Goal: Task Accomplishment & Management: Manage account settings

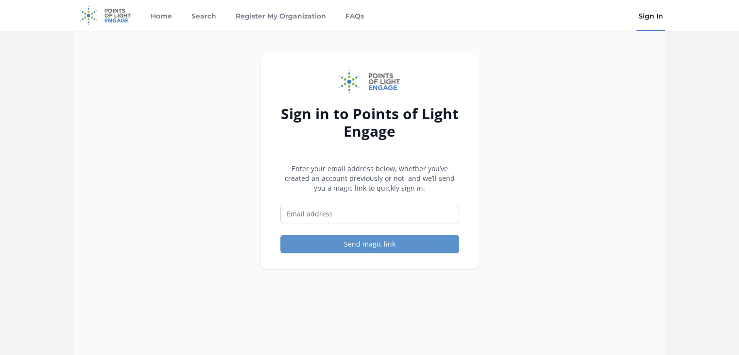
click at [651, 19] on link "Sign In" at bounding box center [650, 15] width 29 height 31
click at [352, 214] on input "Email address" at bounding box center [369, 213] width 179 height 18
type input "[PERSON_NAME][EMAIL_ADDRESS][DOMAIN_NAME]"
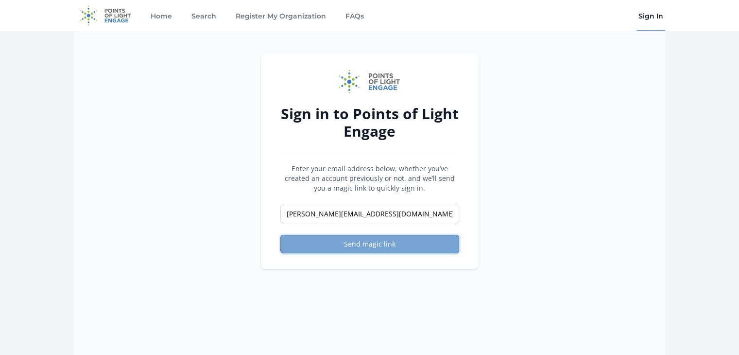
click at [367, 245] on button "Send magic link" at bounding box center [369, 244] width 179 height 18
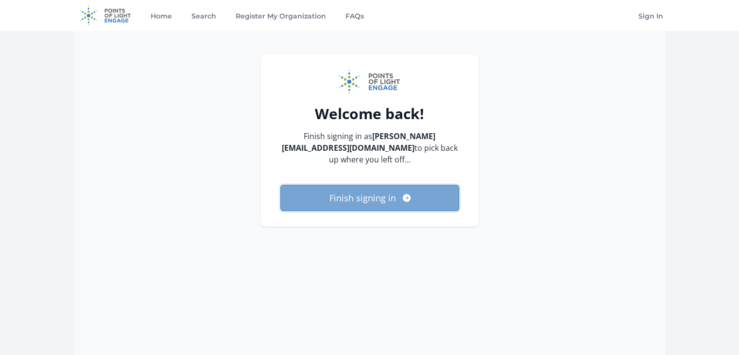
click at [381, 185] on button "Finish signing in" at bounding box center [369, 198] width 179 height 26
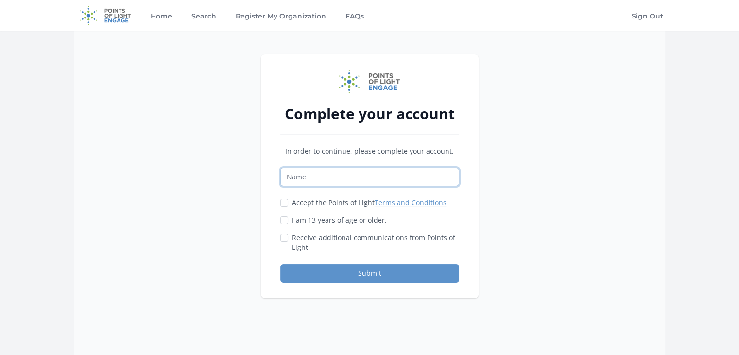
click at [402, 183] on input "Name" at bounding box center [369, 177] width 179 height 18
type input "Bethany Dinh"
click at [285, 203] on input "Accept the Points of Light Terms and Conditions" at bounding box center [284, 203] width 8 height 8
checkbox input "true"
click at [284, 219] on input "I am 13 years of age or older." at bounding box center [284, 220] width 8 height 8
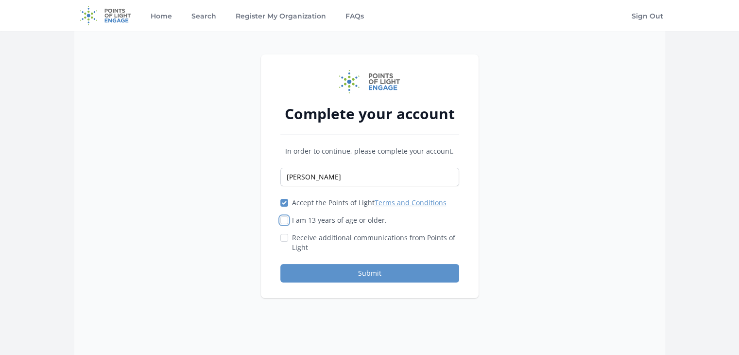
checkbox input "true"
click at [282, 241] on div at bounding box center [284, 238] width 8 height 10
click at [352, 272] on button "Submit" at bounding box center [369, 273] width 179 height 18
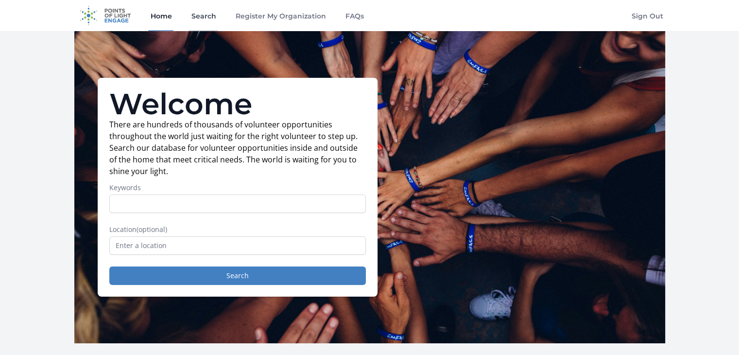
click at [203, 18] on link "Search" at bounding box center [203, 15] width 29 height 31
click at [209, 202] on input "Keywords" at bounding box center [237, 203] width 256 height 18
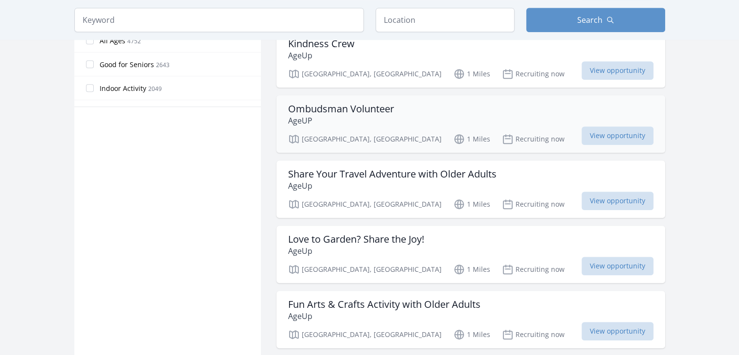
scroll to position [583, 0]
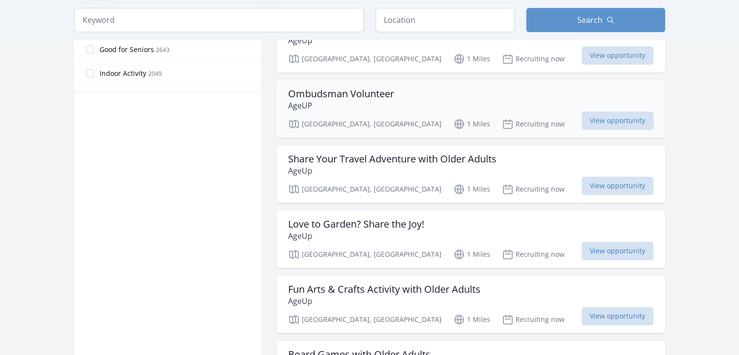
click at [370, 92] on h3 "Ombudsman Volunteer" at bounding box center [341, 94] width 106 height 12
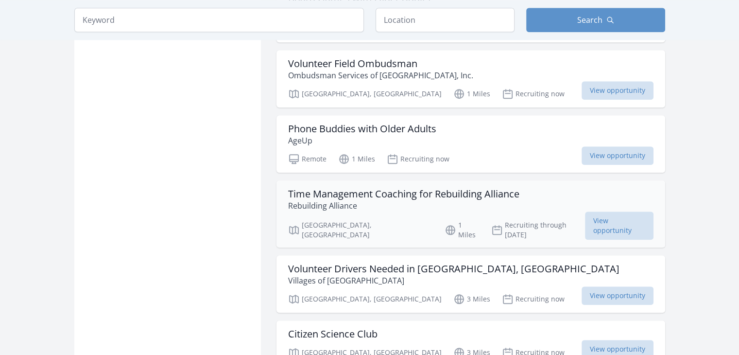
scroll to position [971, 0]
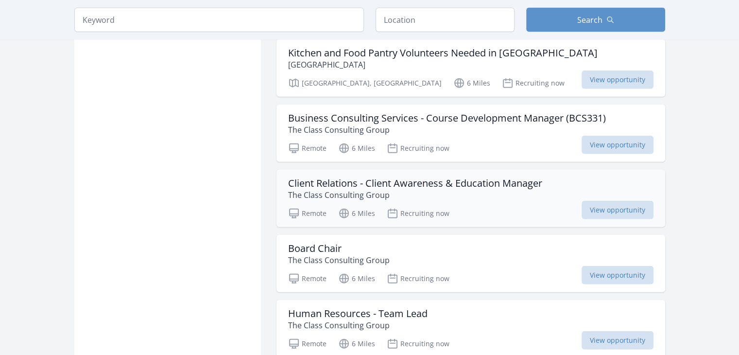
scroll to position [2283, 0]
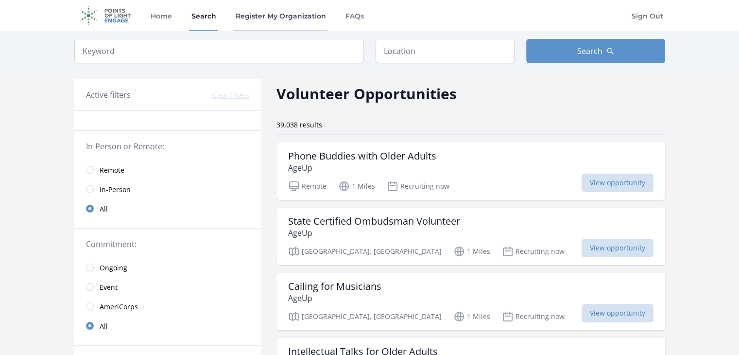
click at [269, 17] on link "Register My Organization" at bounding box center [280, 15] width 94 height 31
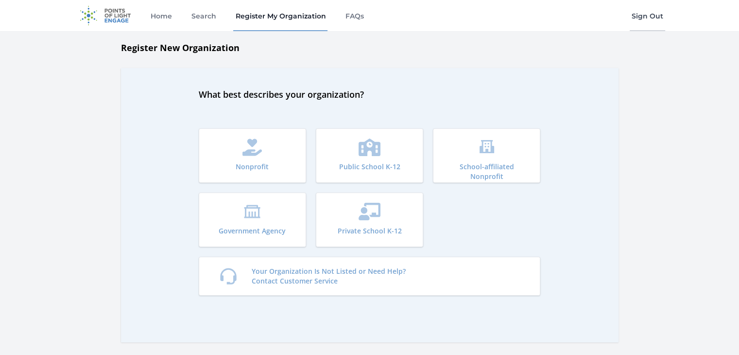
click at [649, 15] on link "Sign Out" at bounding box center [646, 15] width 35 height 31
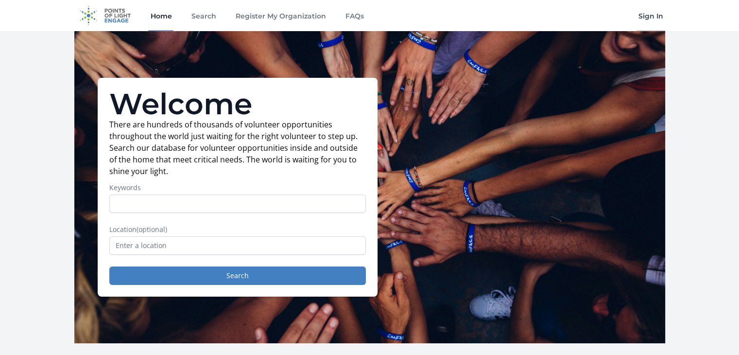
click at [645, 17] on link "Sign In" at bounding box center [650, 15] width 29 height 31
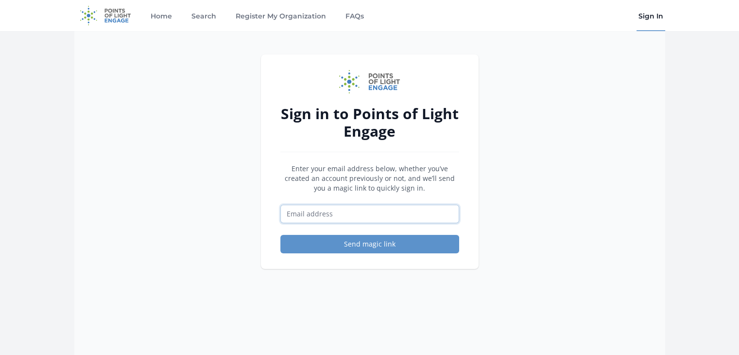
click at [301, 220] on input "Email address" at bounding box center [369, 213] width 179 height 18
type input "volunteer@age-up.org"
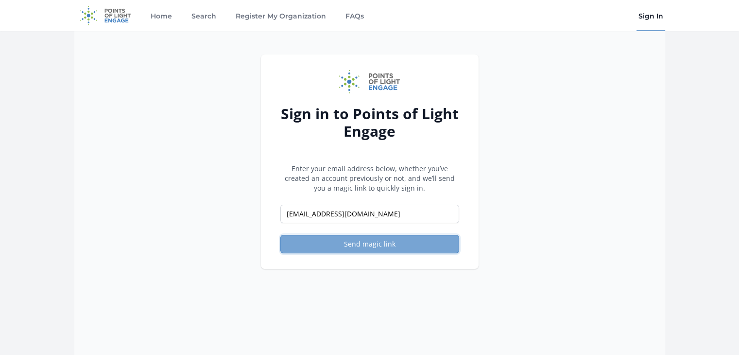
click at [369, 242] on button "Send magic link" at bounding box center [369, 244] width 179 height 18
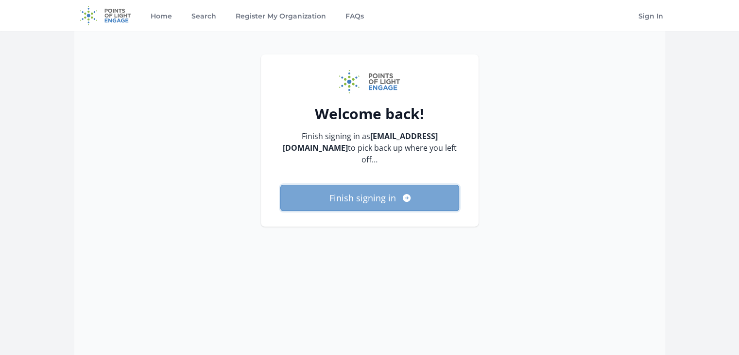
click at [374, 185] on button "Finish signing in" at bounding box center [369, 198] width 179 height 26
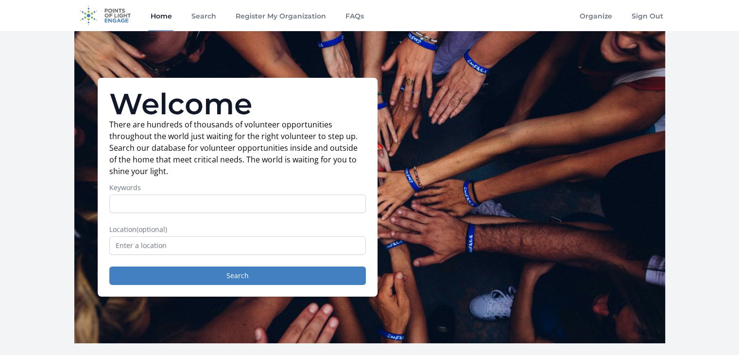
click at [438, 38] on div "Welcome There are hundreds of thousands of volunteer opportunities throughout t…" at bounding box center [369, 187] width 591 height 312
click at [474, 9] on div "Home Search Register My Organization FAQs Organize Sign Out" at bounding box center [369, 15] width 591 height 31
click at [586, 14] on link "Organize" at bounding box center [595, 15] width 36 height 31
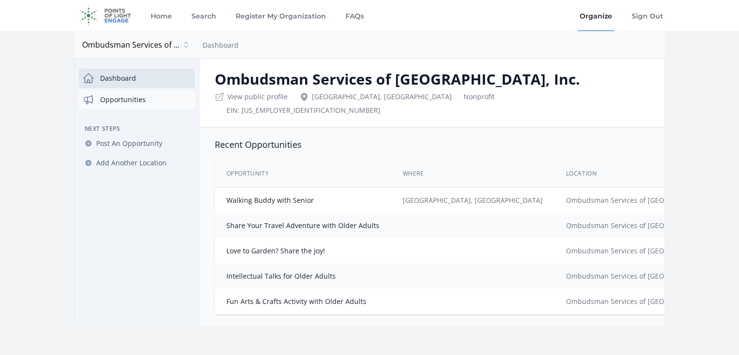
click at [133, 100] on link "Opportunities" at bounding box center [137, 99] width 116 height 19
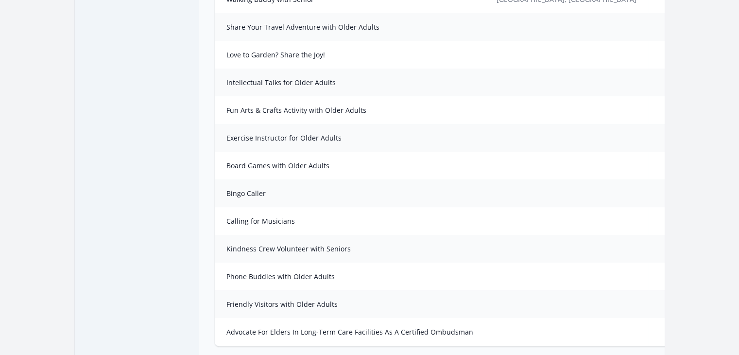
scroll to position [243, 0]
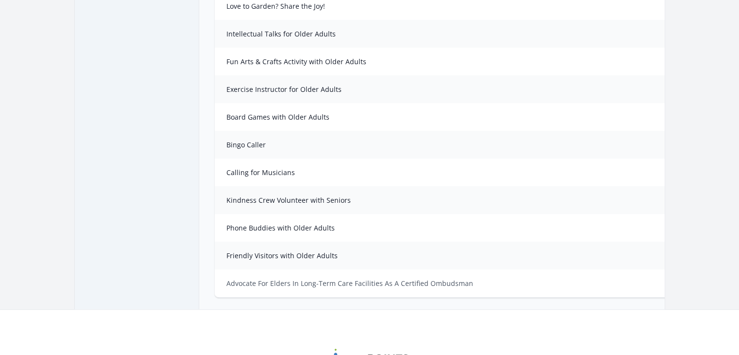
click at [322, 278] on link "Advocate For Elders In Long-Term Care Facilities As A Certified Ombudsman" at bounding box center [349, 282] width 247 height 9
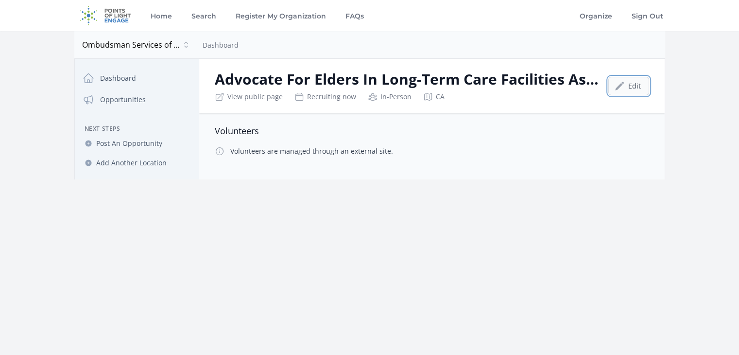
click at [628, 88] on link "Edit" at bounding box center [628, 86] width 41 height 18
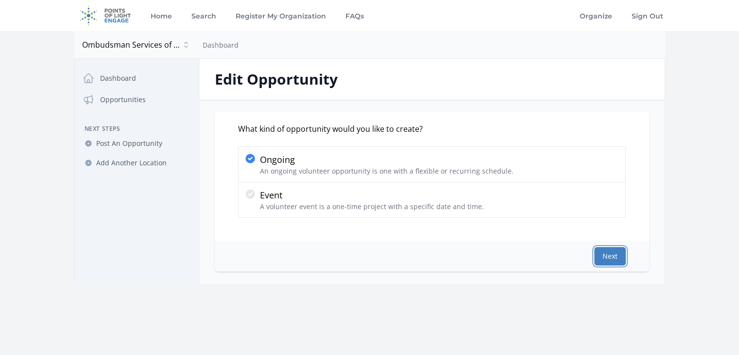
click at [614, 251] on button "Next" at bounding box center [610, 256] width 32 height 18
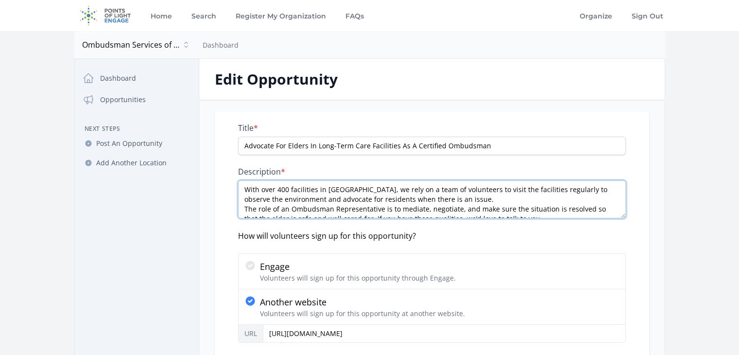
scroll to position [10, 0]
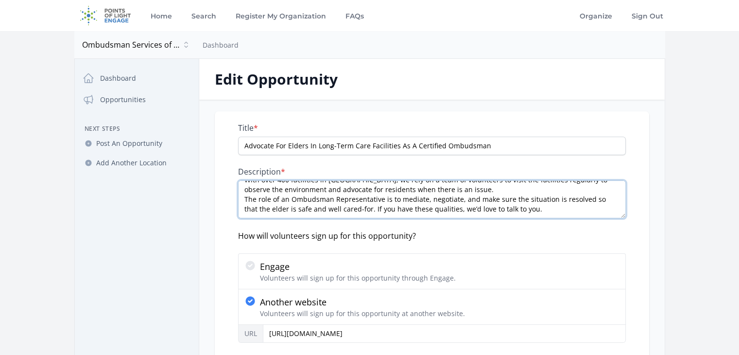
drag, startPoint x: 244, startPoint y: 189, endPoint x: 581, endPoint y: 213, distance: 338.4
click at [581, 213] on textarea "With over 400 facilities in San Mateo County, we rely on a team of volunteers t…" at bounding box center [432, 199] width 388 height 38
click at [566, 208] on textarea "With over 400 facilities in San Mateo County, we rely on a team of volunteers t…" at bounding box center [432, 199] width 388 height 38
click at [569, 211] on textarea "With over 400 facilities in San Mateo County, we rely on a team of volunteers t…" at bounding box center [432, 199] width 388 height 38
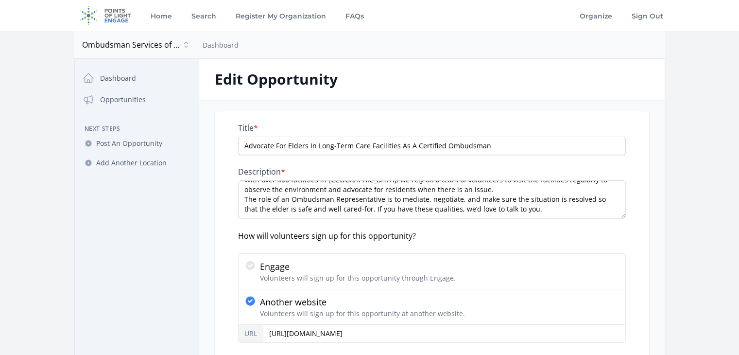
click at [587, 237] on div "How will volunteers sign up for this opportunity?" at bounding box center [432, 236] width 388 height 12
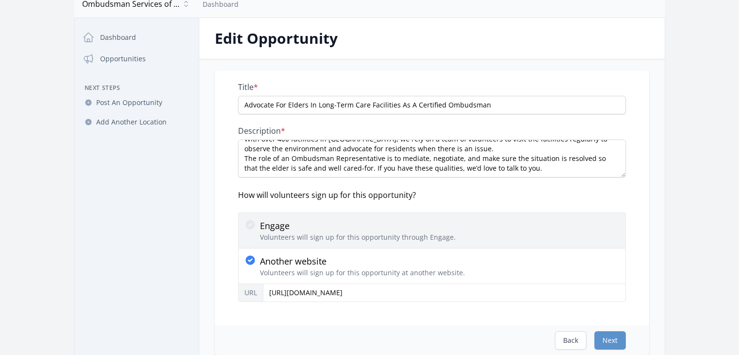
scroll to position [146, 0]
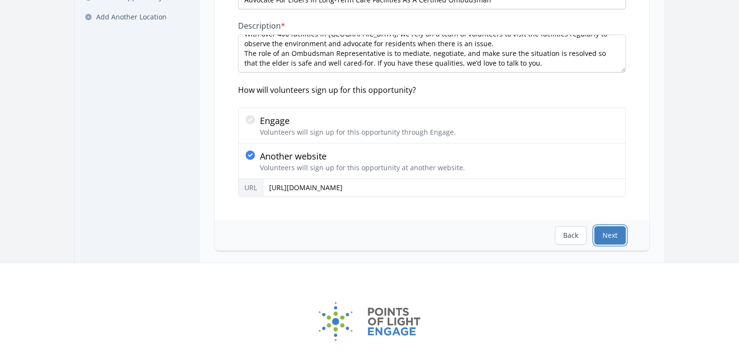
click at [616, 235] on button "Next" at bounding box center [610, 235] width 32 height 18
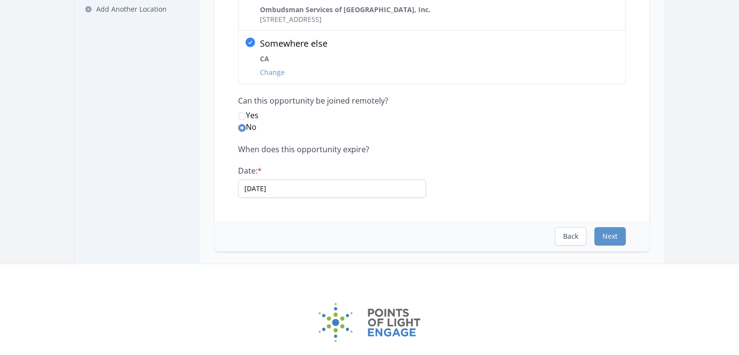
scroll to position [194, 0]
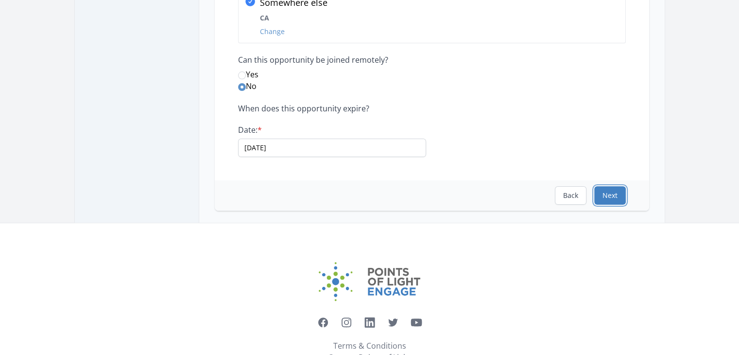
click at [612, 195] on button "Next" at bounding box center [610, 195] width 32 height 18
select select "Minimum Age 18"
select select "Advocacy"
select select "Seniors"
select select "Good Health and Well-Being"
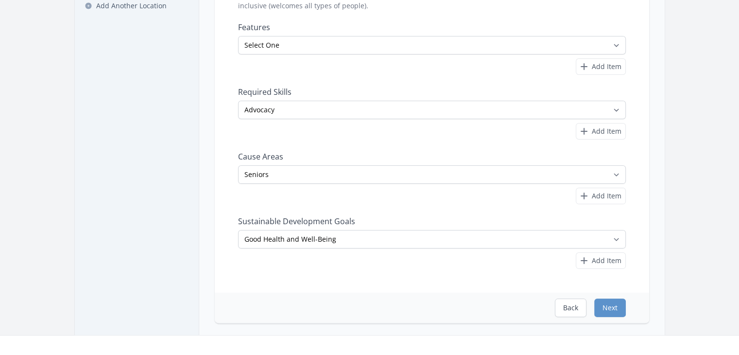
scroll to position [243, 0]
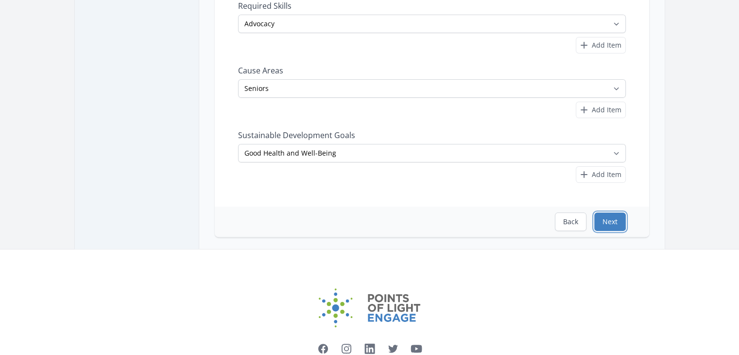
click at [609, 225] on button "Next" at bounding box center [610, 221] width 32 height 18
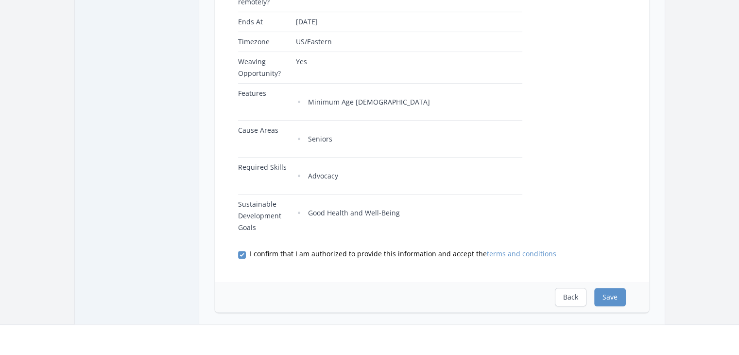
scroll to position [340, 0]
click at [608, 298] on button "Save" at bounding box center [610, 296] width 32 height 18
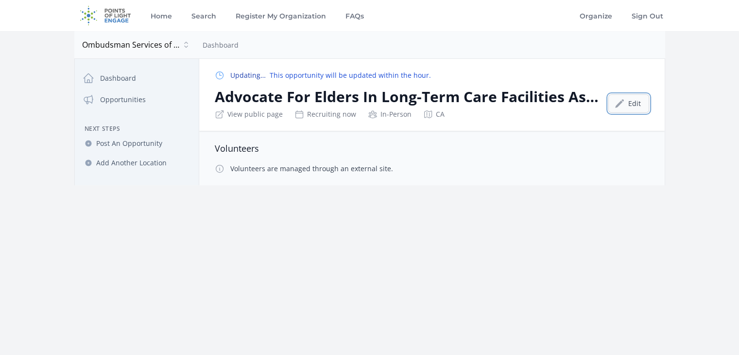
click at [639, 105] on link "Edit" at bounding box center [628, 103] width 41 height 18
click at [136, 103] on link "Opportunities" at bounding box center [137, 99] width 116 height 19
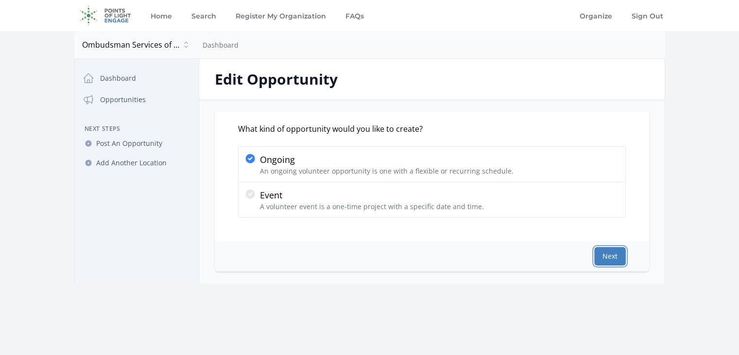
click at [610, 256] on button "Next" at bounding box center [610, 256] width 32 height 18
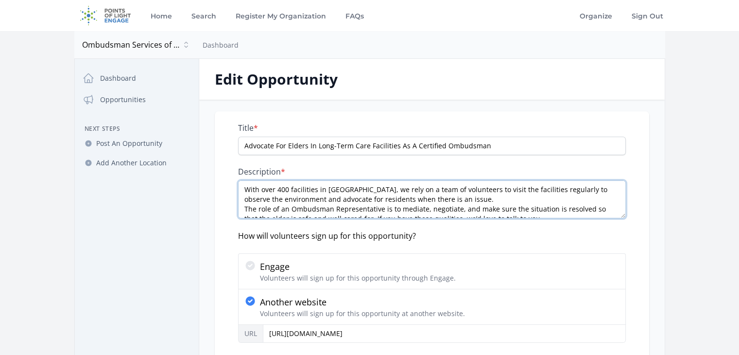
scroll to position [10, 0]
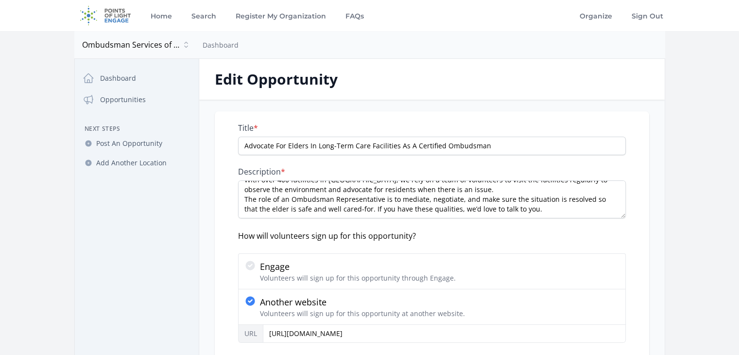
click at [612, 237] on div "How will volunteers sign up for this opportunity?" at bounding box center [432, 236] width 388 height 12
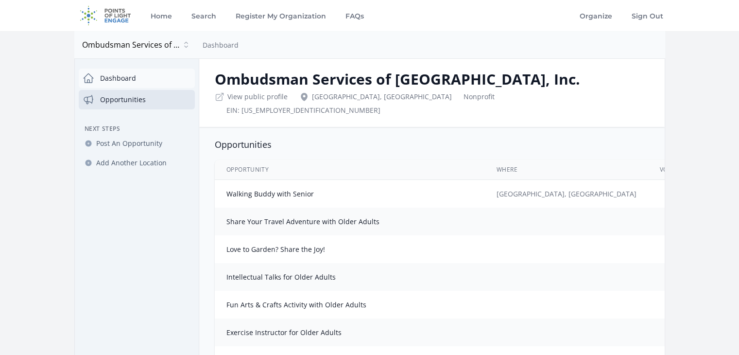
click at [131, 78] on link "Dashboard" at bounding box center [137, 77] width 116 height 19
